Goal: Find specific page/section: Find specific page/section

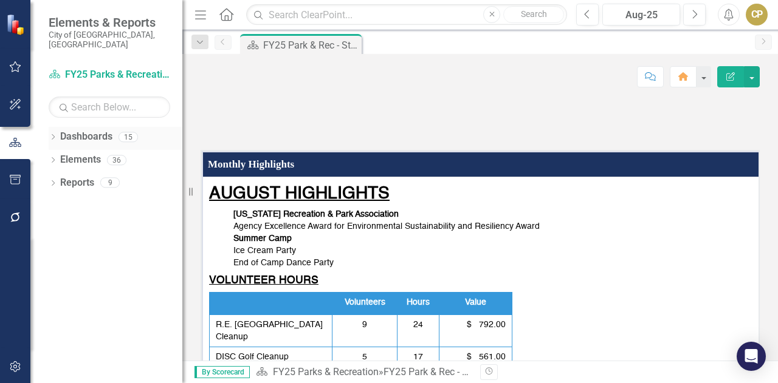
click at [84, 130] on link "Dashboards" at bounding box center [86, 137] width 52 height 14
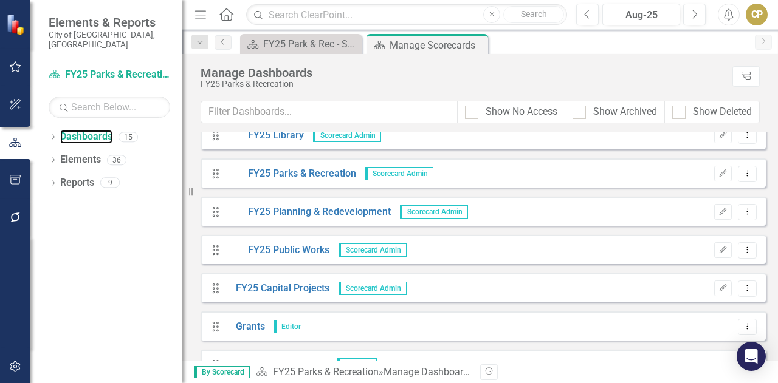
scroll to position [319, 0]
drag, startPoint x: 457, startPoint y: 249, endPoint x: 293, endPoint y: 284, distance: 167.8
click at [293, 284] on link "FY25 Capital Projects" at bounding box center [278, 288] width 103 height 14
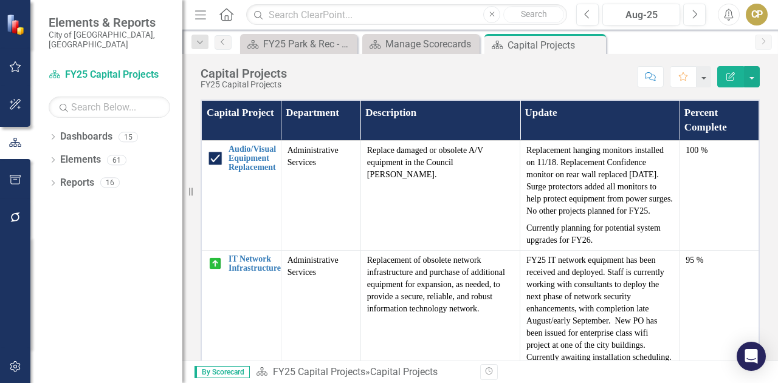
click at [303, 116] on th "Department" at bounding box center [321, 120] width 80 height 40
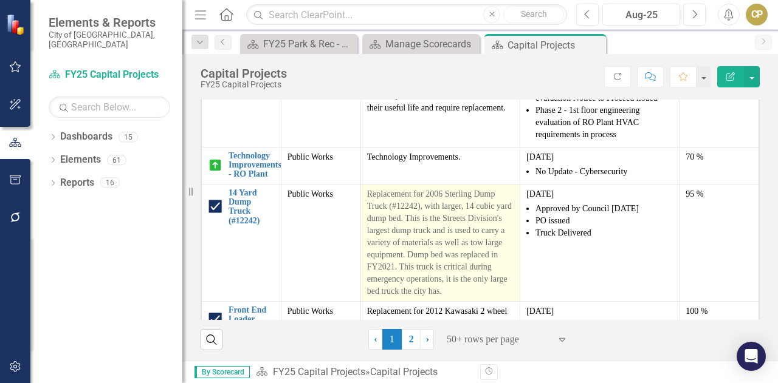
scroll to position [3693, 0]
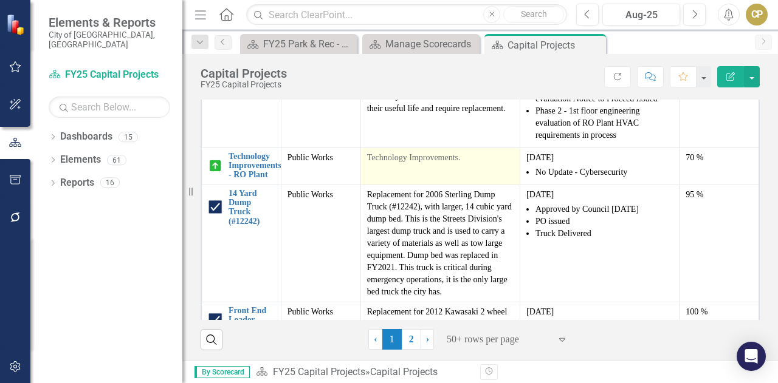
click at [448, 162] on td "Technology Improvements." at bounding box center [439, 166] width 159 height 37
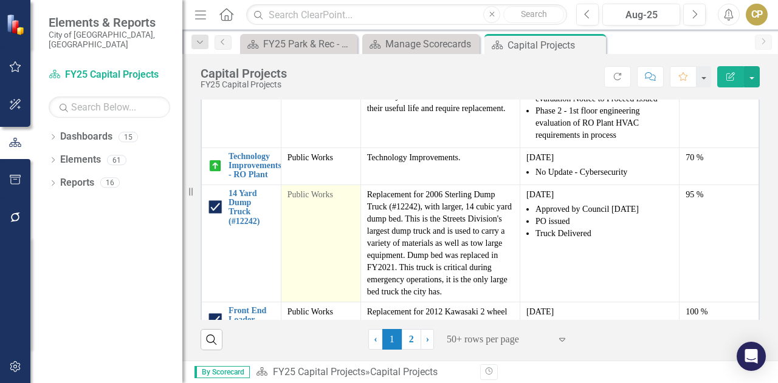
scroll to position [3846, 0]
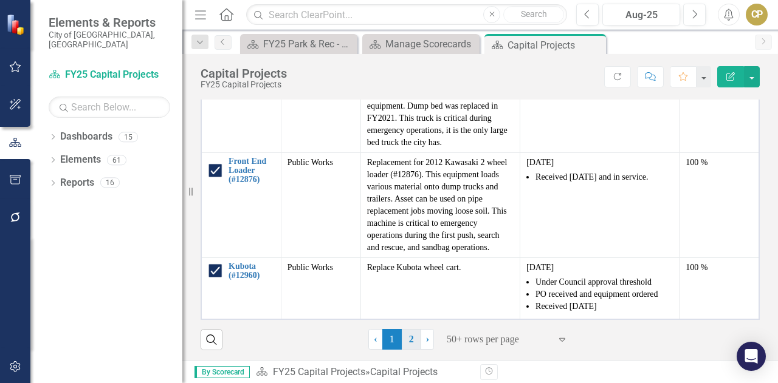
click at [412, 340] on link "2" at bounding box center [411, 339] width 19 height 21
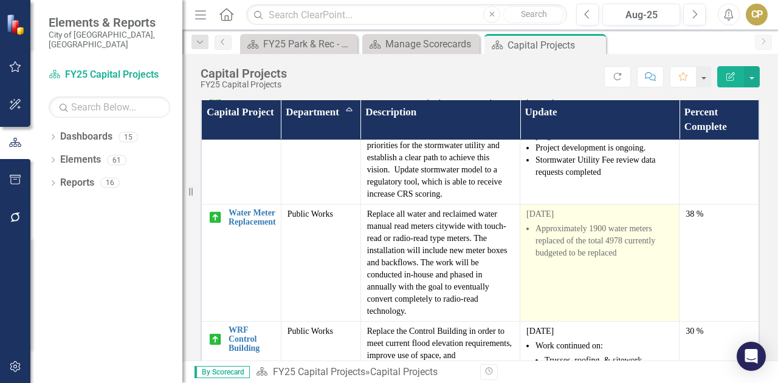
scroll to position [747, 0]
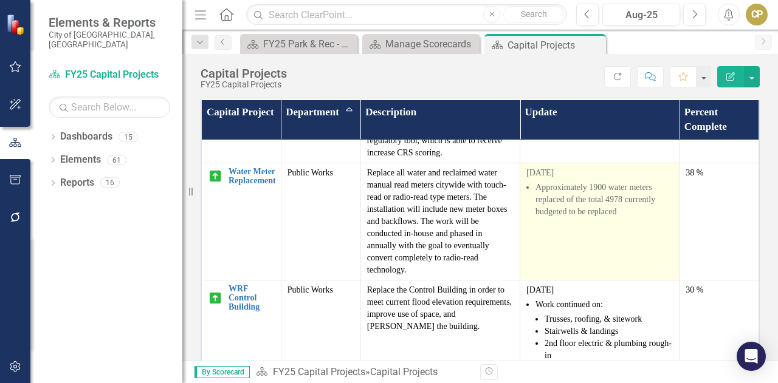
click at [581, 284] on p "[DATE]" at bounding box center [599, 290] width 146 height 12
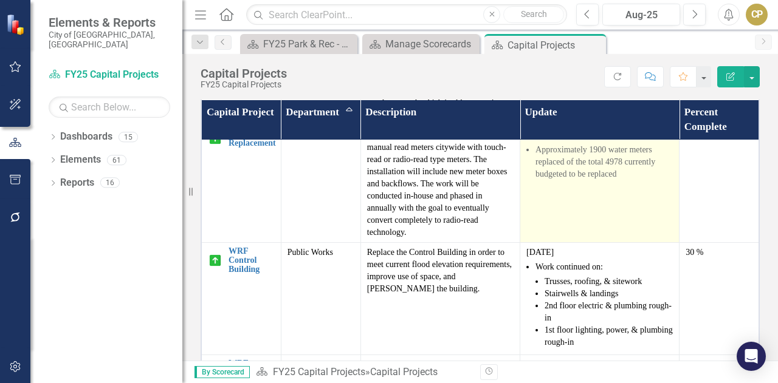
click at [581, 276] on li "Trusses, roofing, & sitework" at bounding box center [609, 282] width 128 height 12
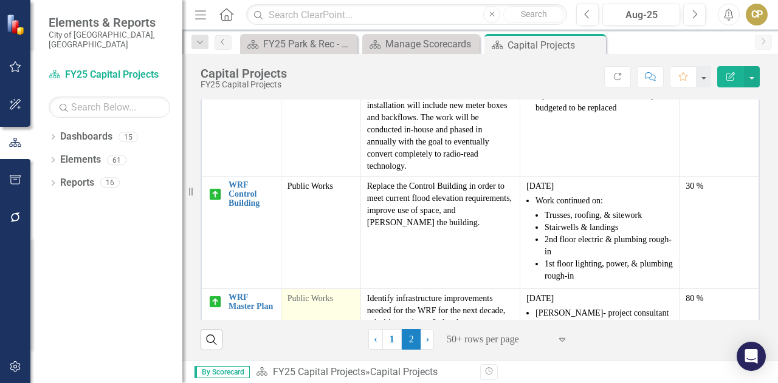
scroll to position [938, 0]
